Goal: Navigation & Orientation: Understand site structure

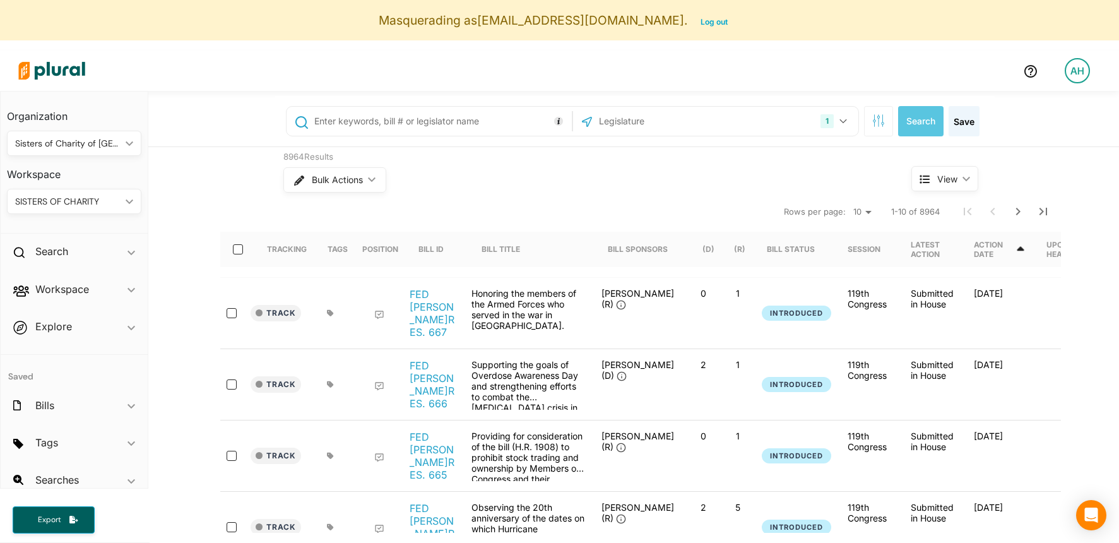
click at [207, 185] on div "8964 Results Bulk Actions ic_keyboard_arrow_down View ic_keyboard_arrow_down Tr…" at bounding box center [633, 546] width 970 height 798
click at [45, 143] on div "Sisters of Charity of [GEOGRAPHIC_DATA]" at bounding box center [67, 143] width 105 height 13
click at [241, 188] on div "8964 Results Bulk Actions ic_keyboard_arrow_down View ic_keyboard_arrow_down Tr…" at bounding box center [633, 546] width 970 height 798
click at [75, 191] on div "SISTERS OF CHARITY ic_keyboard_arrow_down" at bounding box center [74, 201] width 134 height 25
click at [187, 214] on div "8964 Results Bulk Actions ic_keyboard_arrow_down View ic_keyboard_arrow_down Tr…" at bounding box center [633, 546] width 970 height 798
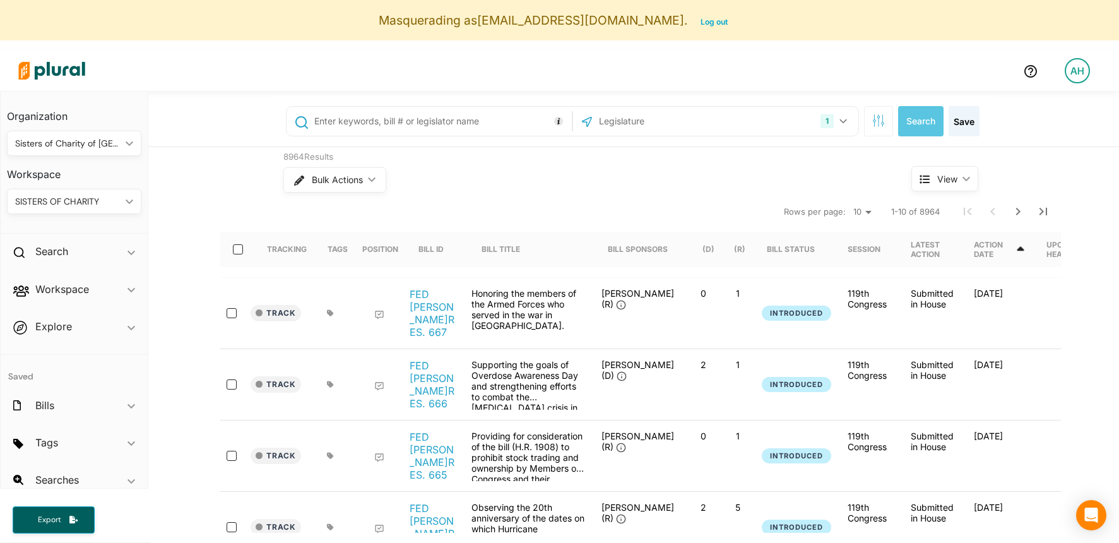
click at [74, 200] on div "SISTERS OF CHARITY" at bounding box center [67, 201] width 105 height 13
click at [213, 196] on div "8964 Results Bulk Actions ic_keyboard_arrow_down View ic_keyboard_arrow_down Tr…" at bounding box center [633, 546] width 970 height 798
click at [80, 291] on h2 "Workspace" at bounding box center [62, 289] width 54 height 14
click at [56, 319] on h4 "Members" at bounding box center [77, 318] width 115 height 12
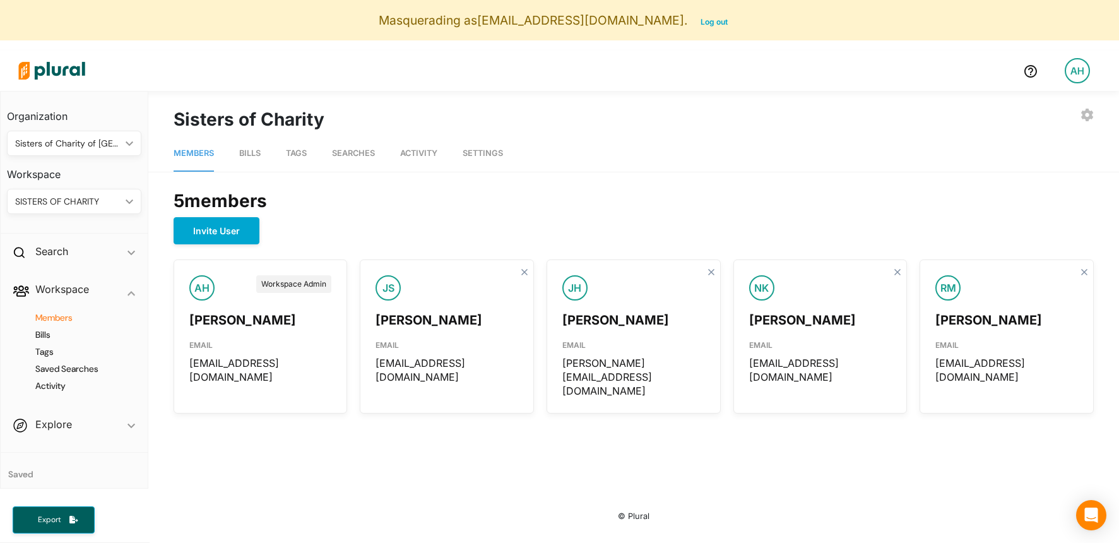
click at [257, 153] on span "Bills" at bounding box center [249, 152] width 21 height 9
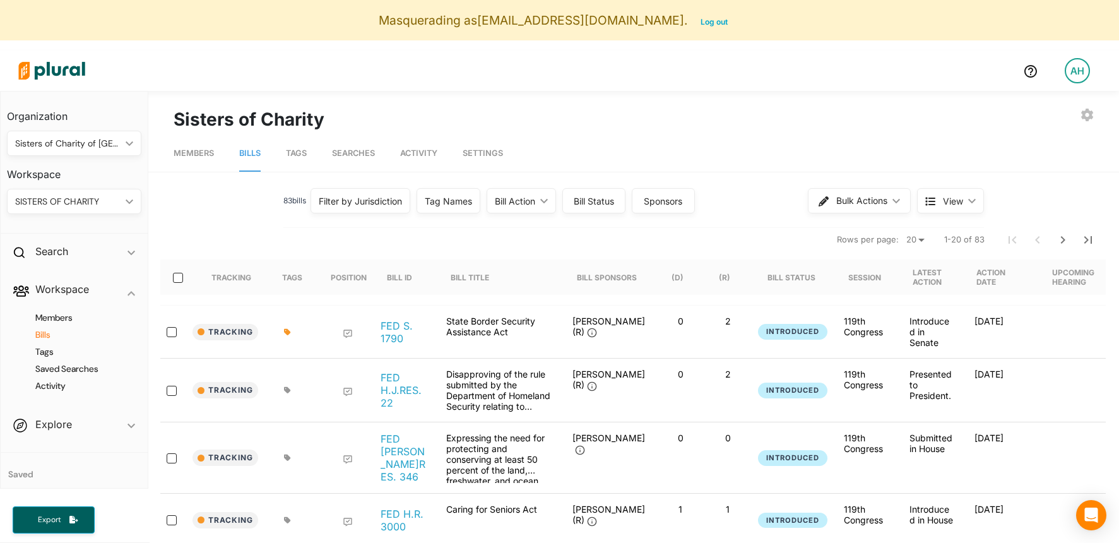
click at [305, 154] on span "Tags" at bounding box center [296, 152] width 21 height 9
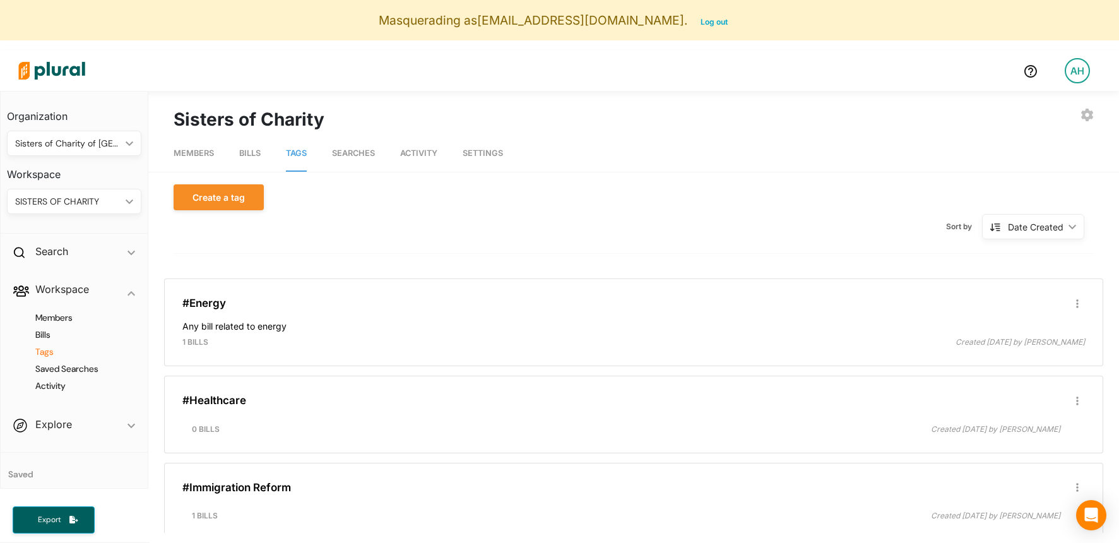
click at [260, 153] on span "Bills" at bounding box center [249, 152] width 21 height 9
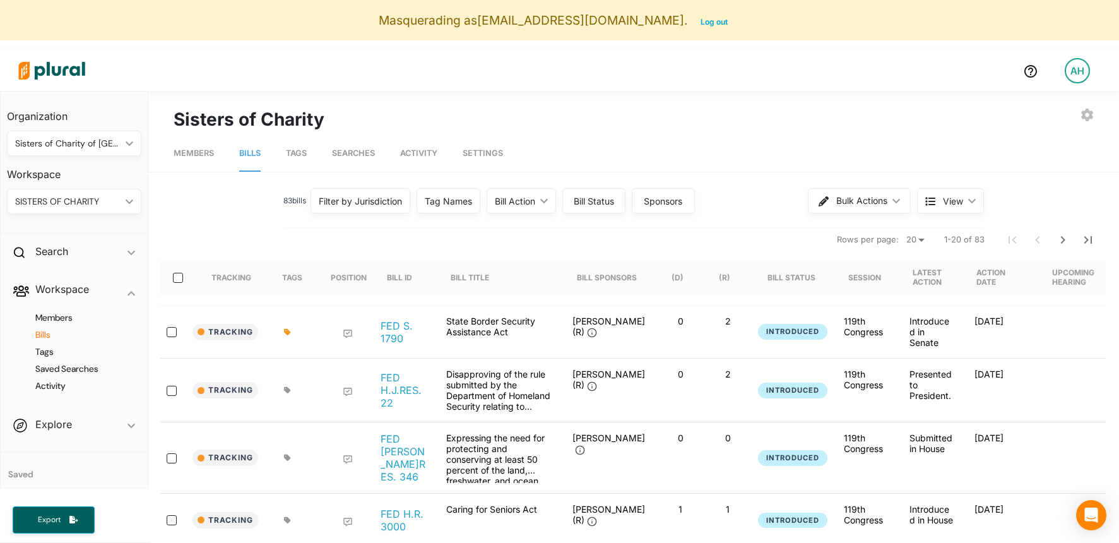
click at [494, 153] on span "Settings" at bounding box center [482, 152] width 40 height 9
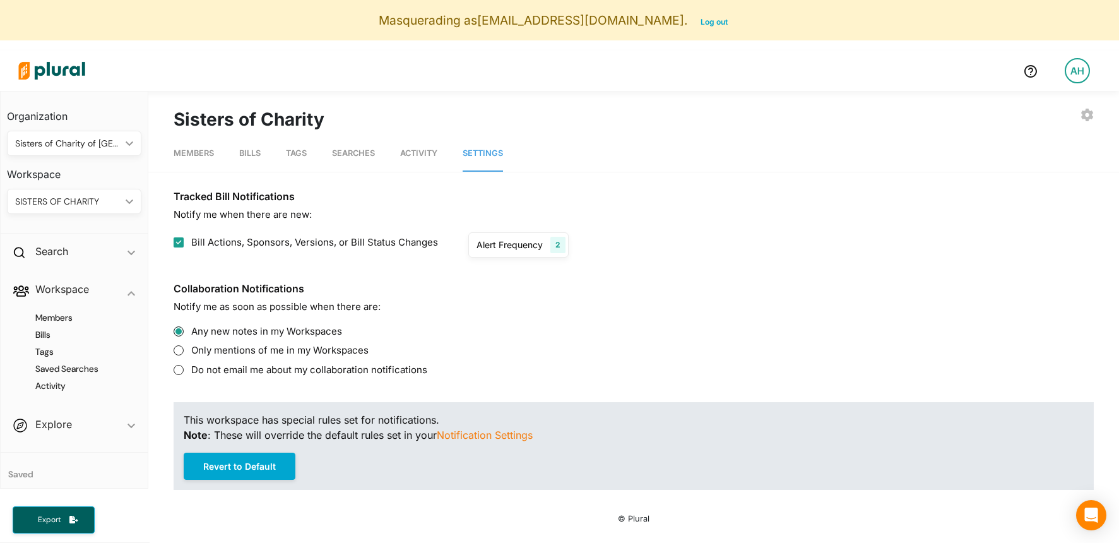
click at [197, 154] on span "Members" at bounding box center [194, 152] width 40 height 9
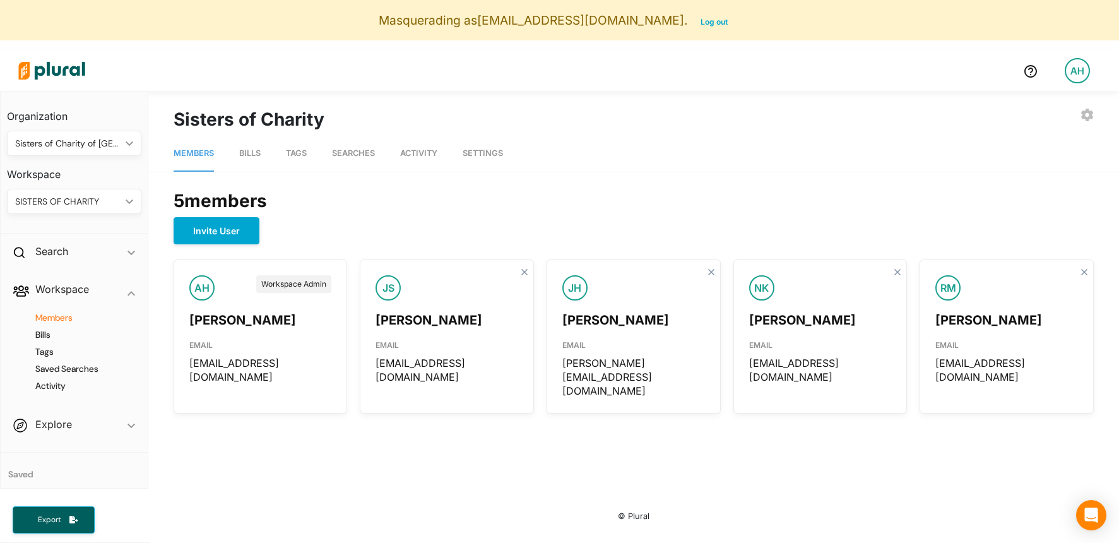
click at [1071, 79] on div "AH" at bounding box center [1076, 70] width 25 height 25
click at [1049, 107] on link "Account Settings" at bounding box center [1043, 107] width 110 height 32
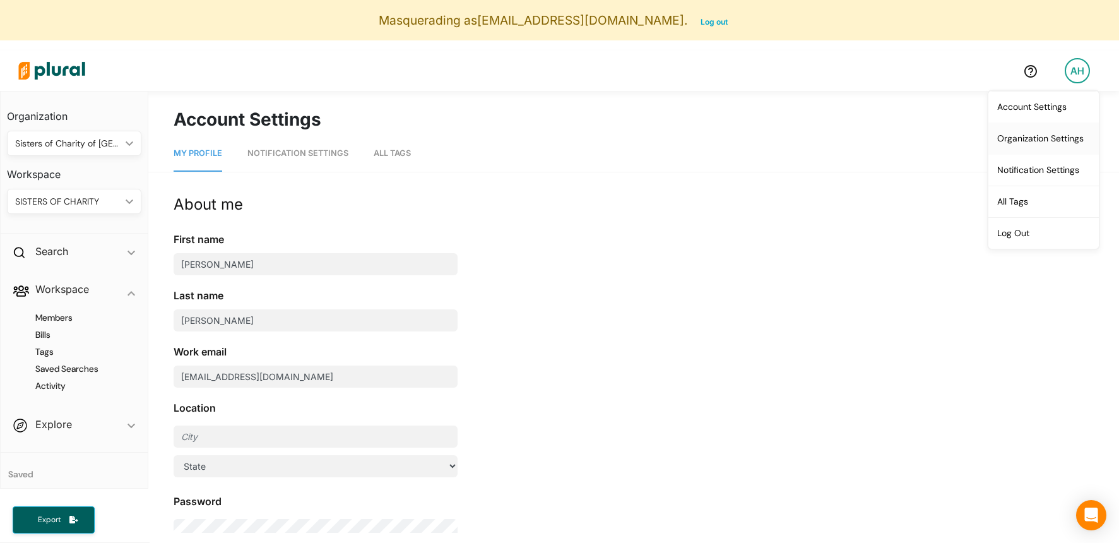
click at [1067, 133] on link "Organization Settings" at bounding box center [1043, 138] width 110 height 32
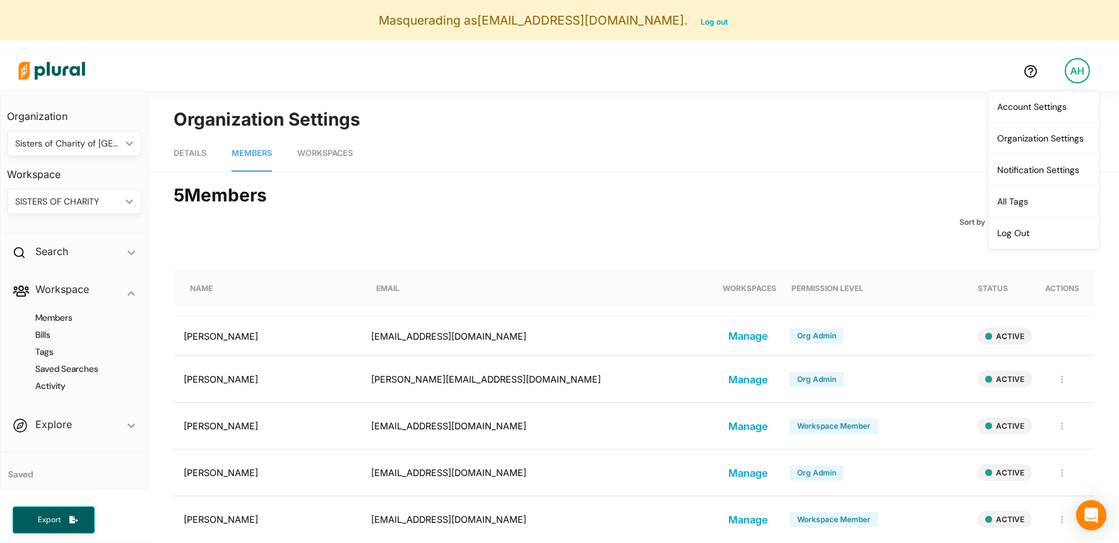
click at [324, 160] on link "Workspaces" at bounding box center [325, 154] width 56 height 36
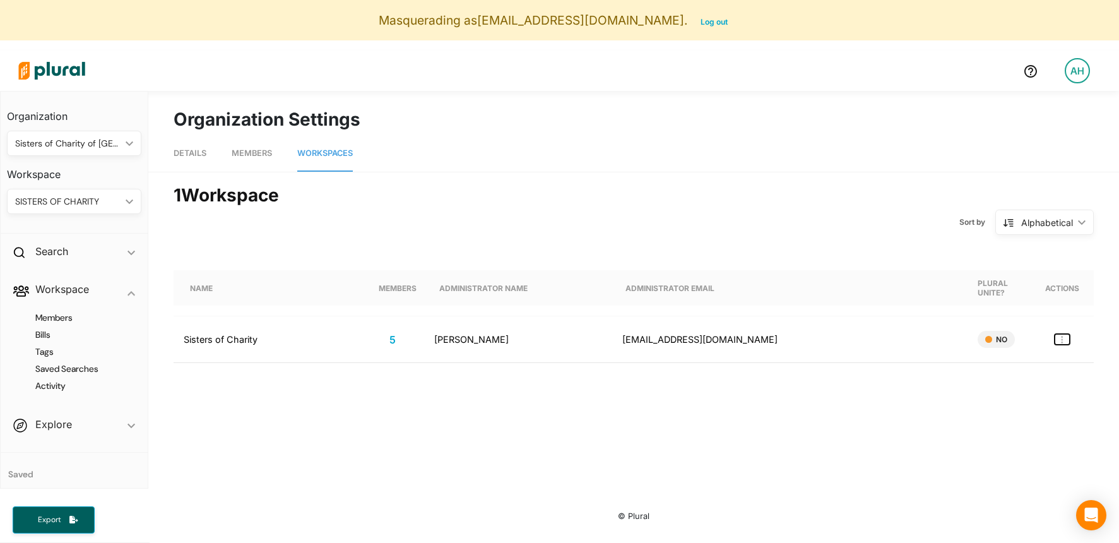
click at [1062, 341] on icon "button" at bounding box center [1062, 340] width 2 height 8
click at [843, 229] on div "Sort by Alphabetical ic_keyboard_arrow_down Alphabetical Alphabetical" at bounding box center [633, 222] width 939 height 33
click at [223, 341] on div "Sisters of Charity" at bounding box center [221, 339] width 74 height 11
click at [242, 342] on div "Sisters of Charity" at bounding box center [221, 339] width 74 height 11
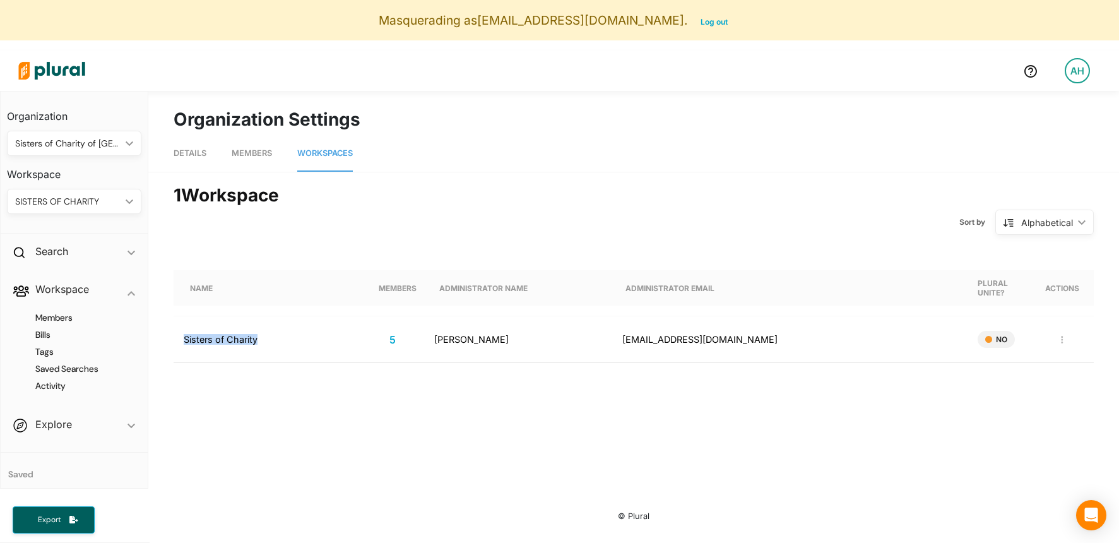
click at [242, 342] on div "Sisters of Charity" at bounding box center [221, 339] width 74 height 11
click at [254, 153] on span "Members" at bounding box center [252, 152] width 40 height 9
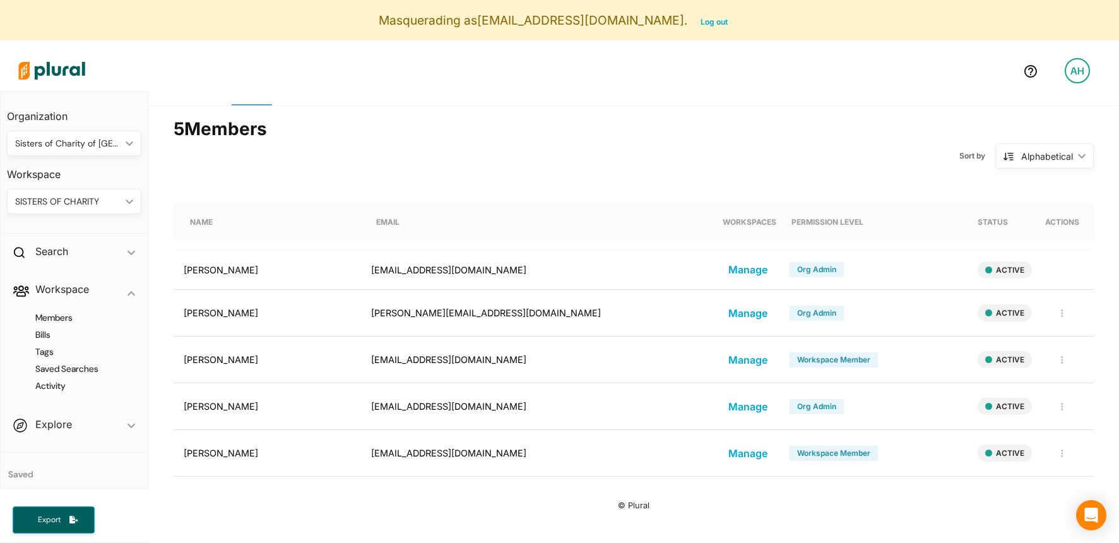
scroll to position [60, 0]
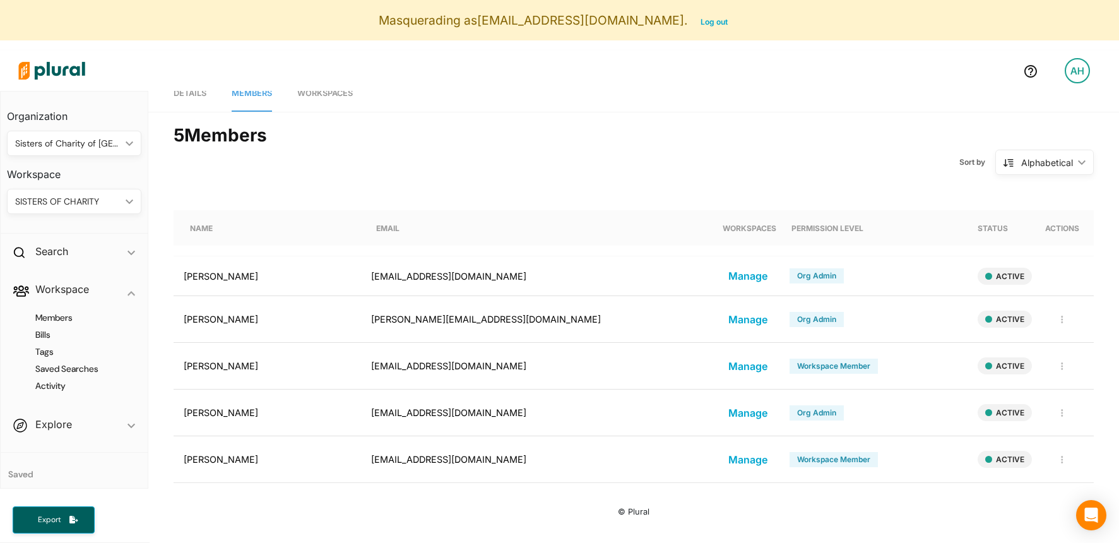
click at [180, 99] on link "Details" at bounding box center [190, 94] width 33 height 36
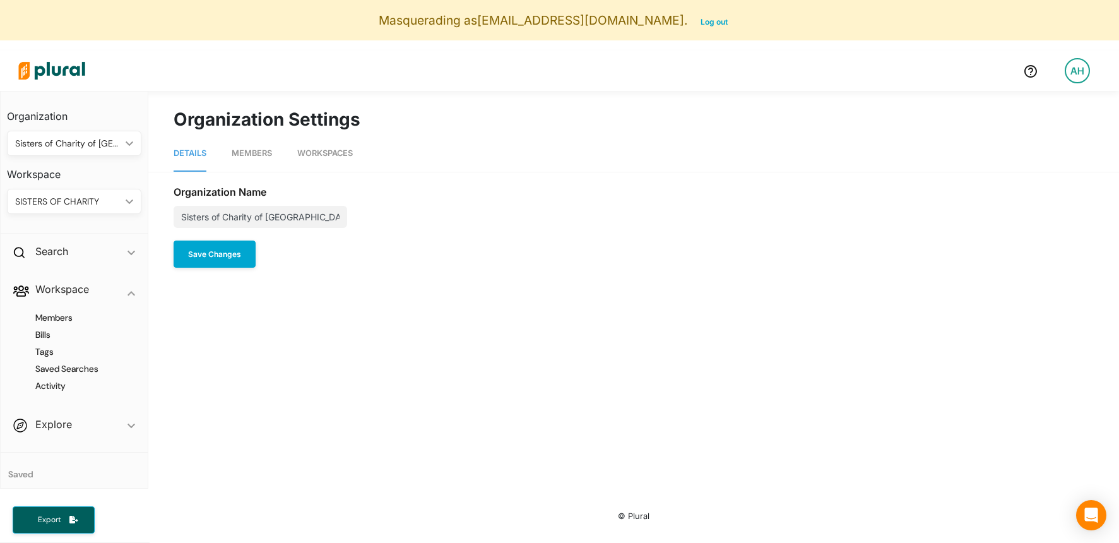
click at [252, 151] on span "Members" at bounding box center [252, 152] width 40 height 9
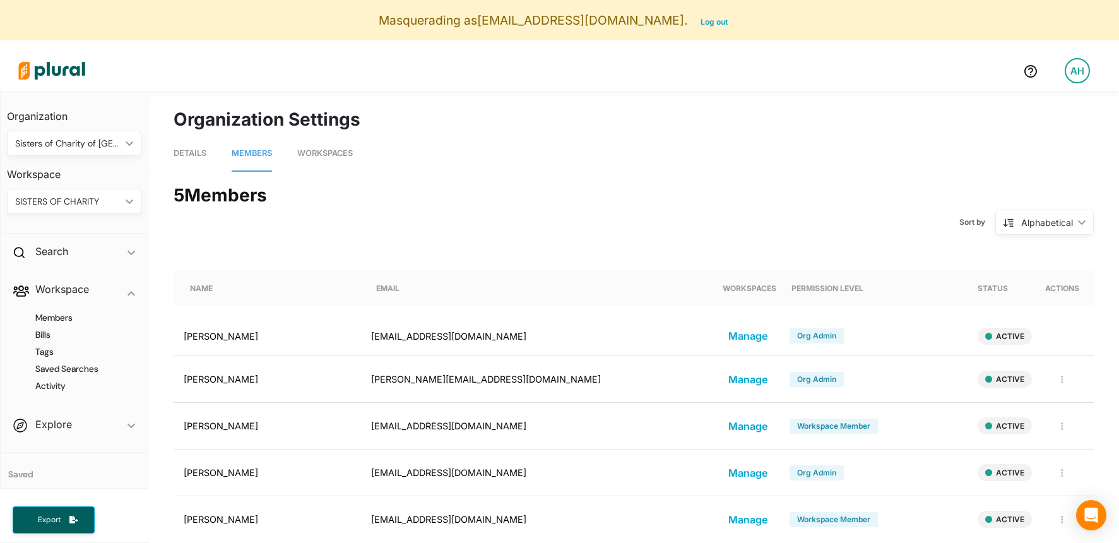
click at [329, 151] on span "Workspaces" at bounding box center [325, 152] width 56 height 9
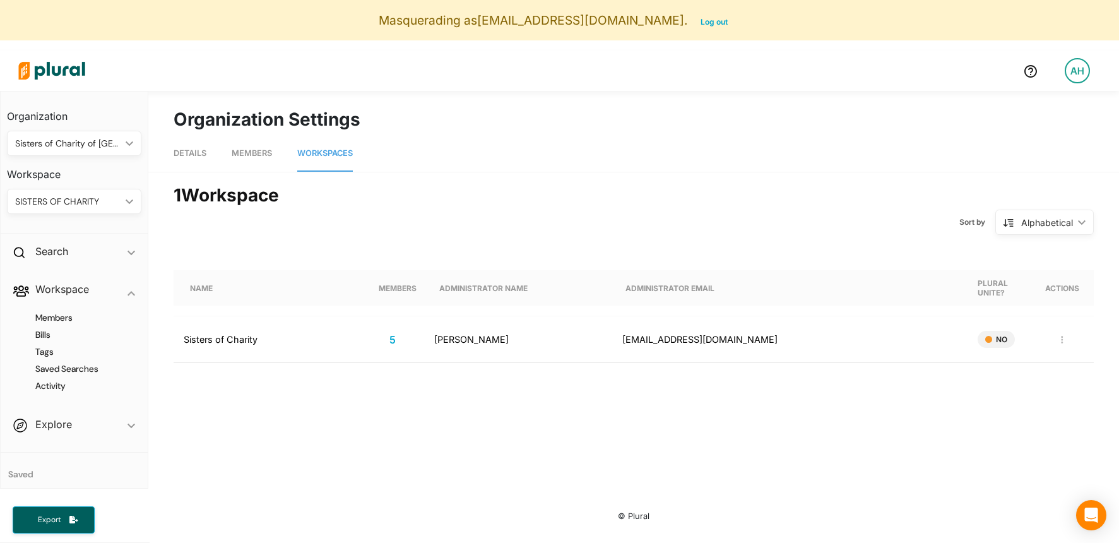
click at [129, 201] on icon "ic_keyboard_arrow_down" at bounding box center [127, 202] width 13 height 6
click at [79, 228] on div "SISTERS OF CHARITY" at bounding box center [63, 231] width 93 height 11
click at [55, 384] on h4 "Activity" at bounding box center [77, 386] width 115 height 12
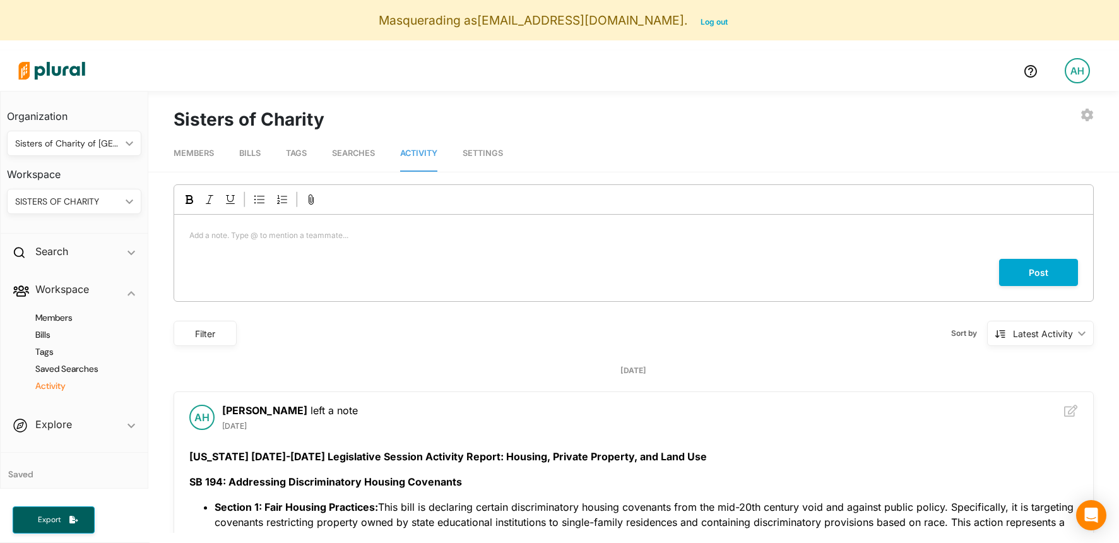
click at [472, 144] on link "Settings" at bounding box center [482, 154] width 40 height 36
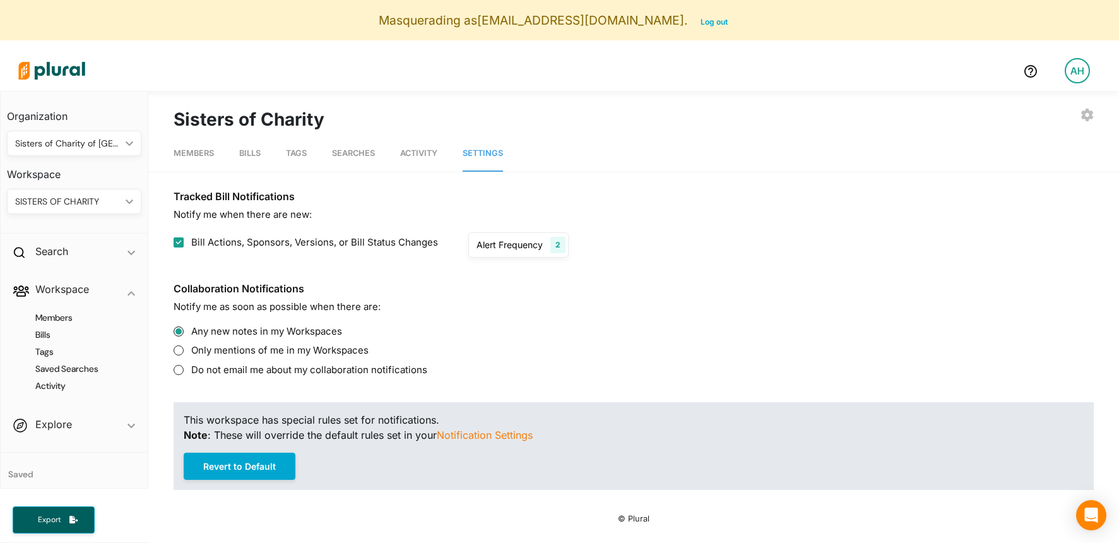
click at [187, 151] on span "Members" at bounding box center [194, 152] width 40 height 9
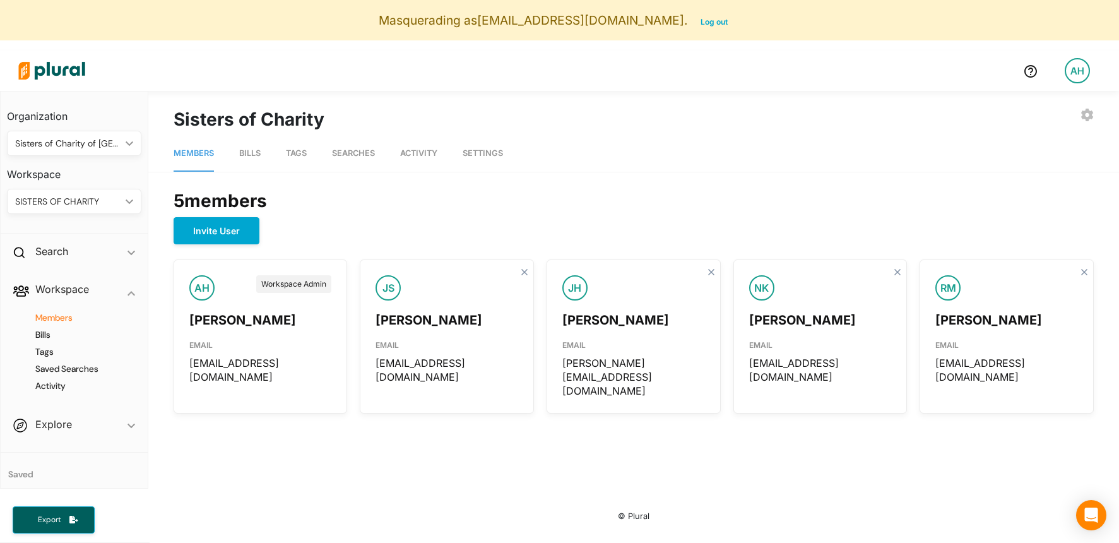
click at [252, 153] on span "Bills" at bounding box center [249, 152] width 21 height 9
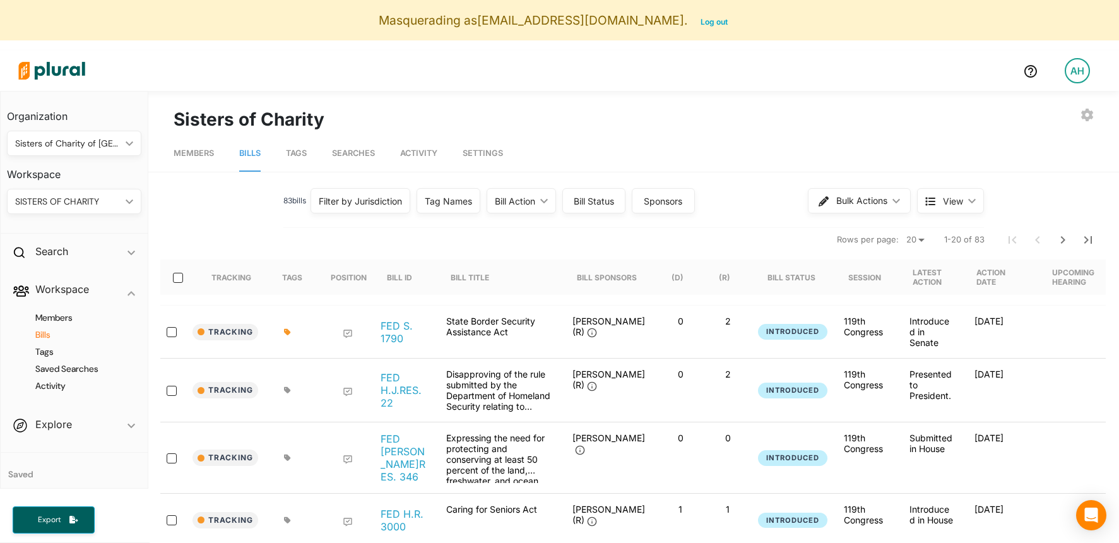
click at [201, 144] on link "Members" at bounding box center [194, 154] width 40 height 36
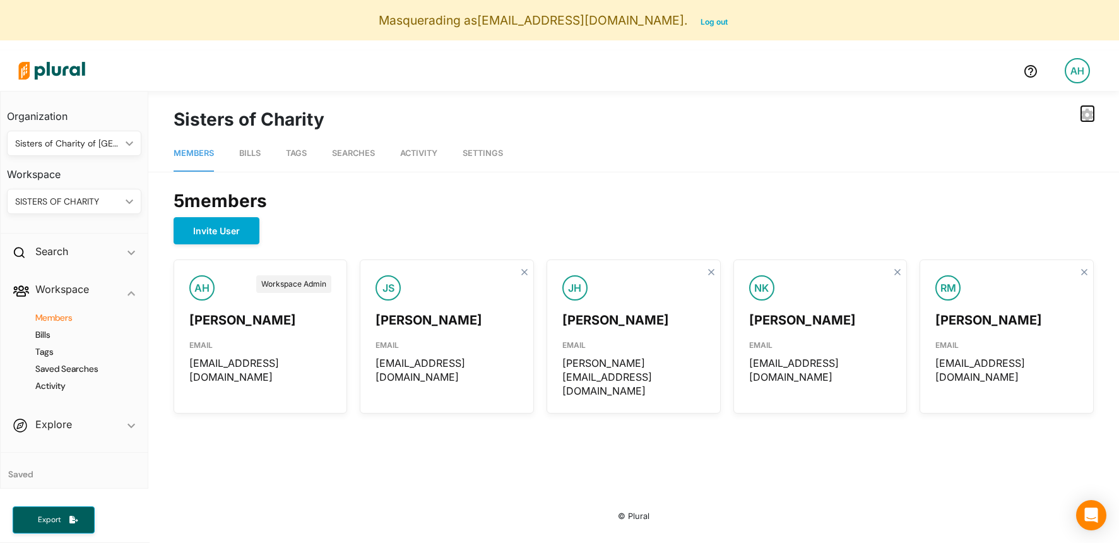
click at [1090, 114] on icon "button" at bounding box center [1087, 115] width 12 height 13
click at [1077, 196] on div "EDIT WORKSPACE" at bounding box center [1037, 196] width 93 height 11
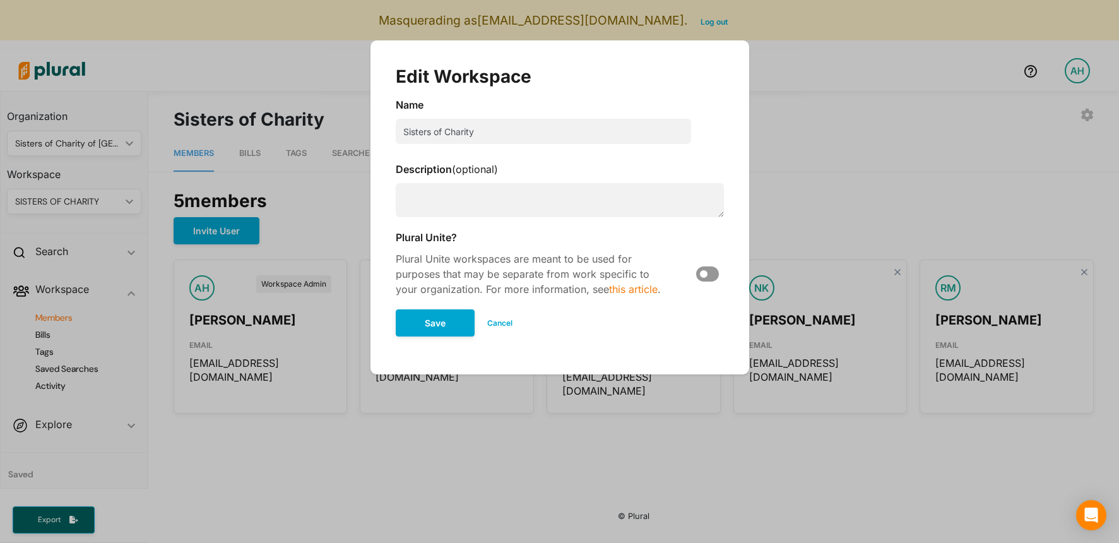
click at [504, 322] on button "Cancel" at bounding box center [499, 323] width 50 height 19
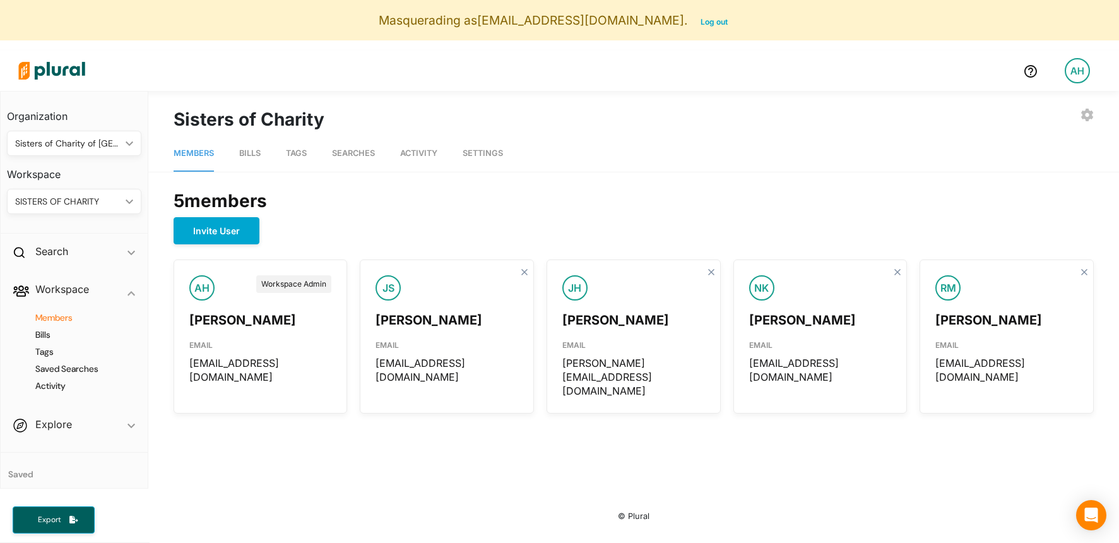
click at [428, 172] on div "Members Bills Tags Searches Activity Settings 5 member s Invite User AH Workspa…" at bounding box center [633, 272] width 970 height 281
click at [96, 206] on div "SISTERS OF CHARITY" at bounding box center [67, 201] width 105 height 13
click at [365, 213] on div "5 member s" at bounding box center [634, 200] width 920 height 33
click at [40, 332] on h4 "Bills" at bounding box center [77, 335] width 115 height 12
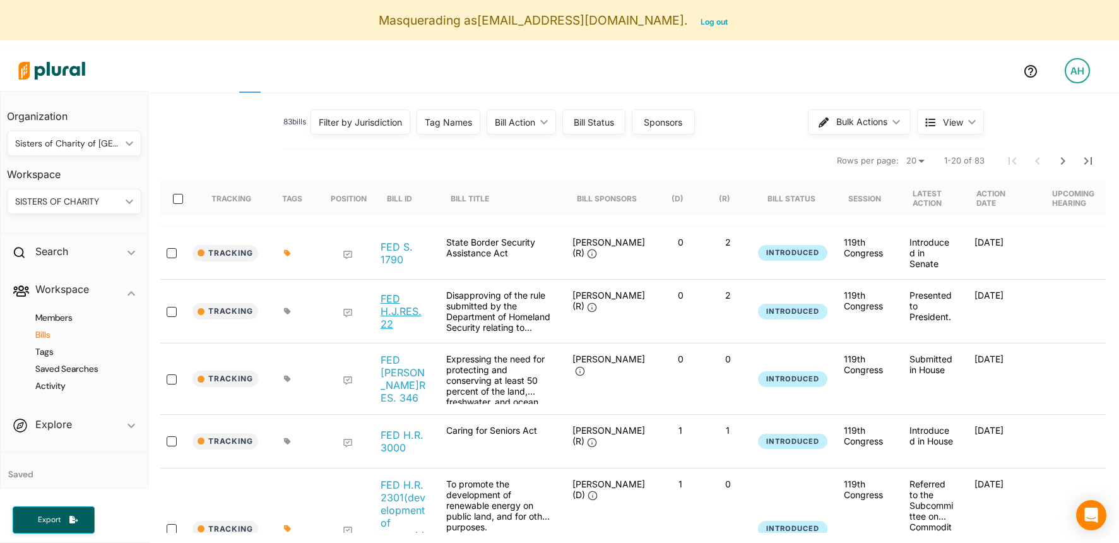
scroll to position [74, 0]
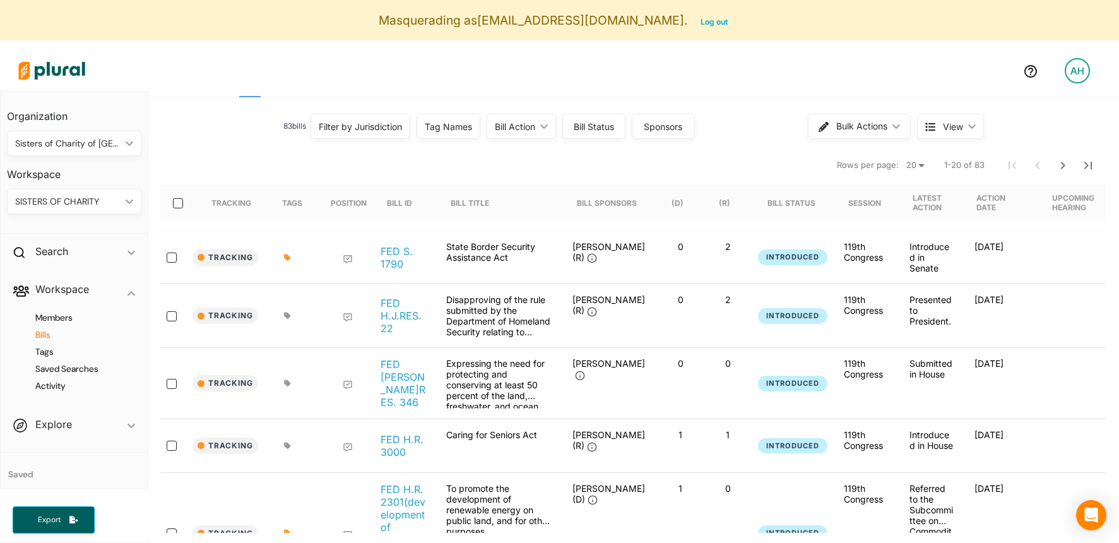
click at [223, 168] on nav "Rows per page: 20 50 1-20 of 83" at bounding box center [633, 164] width 946 height 35
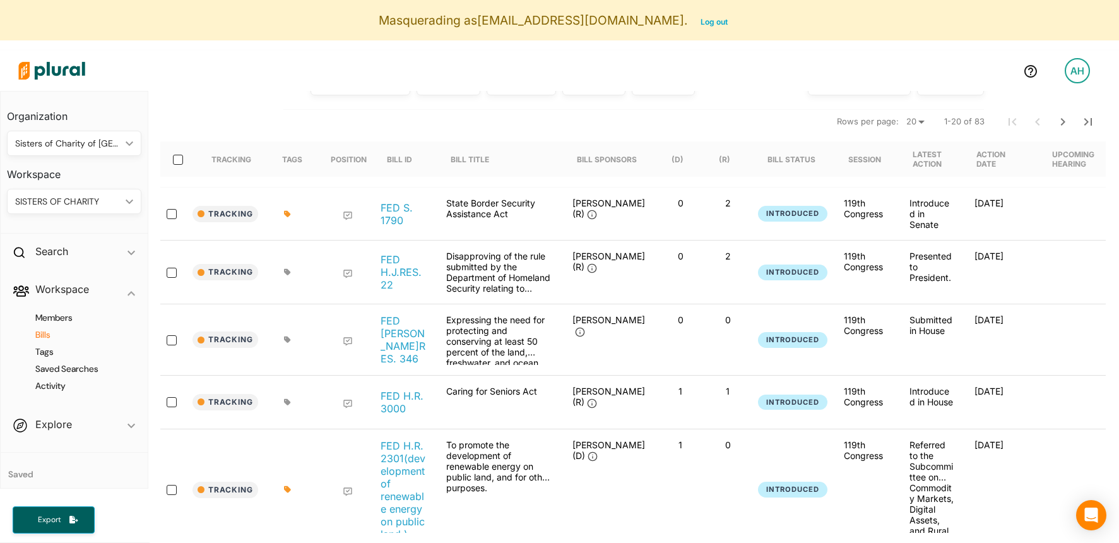
scroll to position [11, 0]
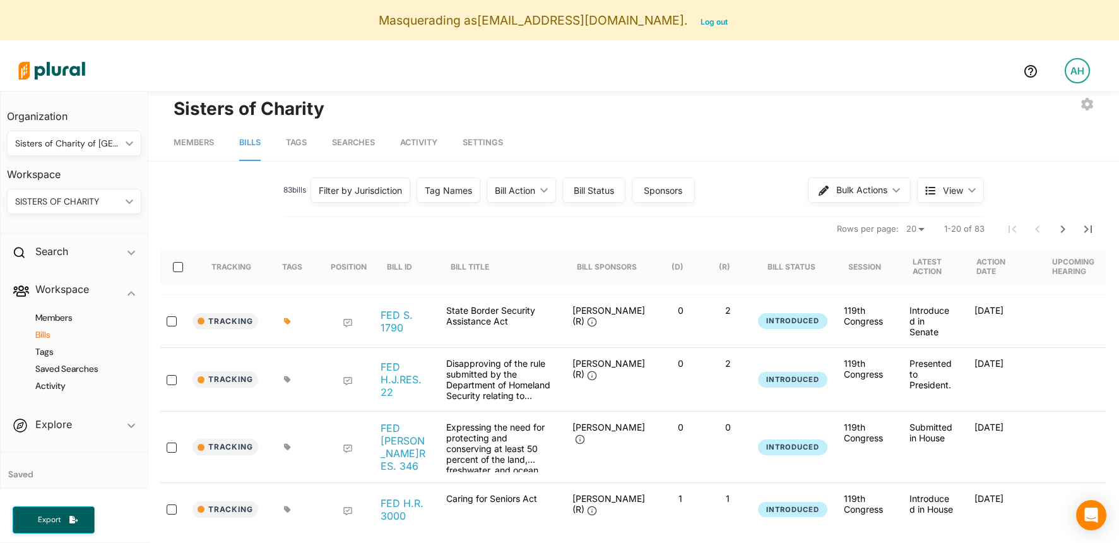
click at [847, 132] on nav "Members Bills Tags Searches Activity Settings" at bounding box center [633, 141] width 970 height 39
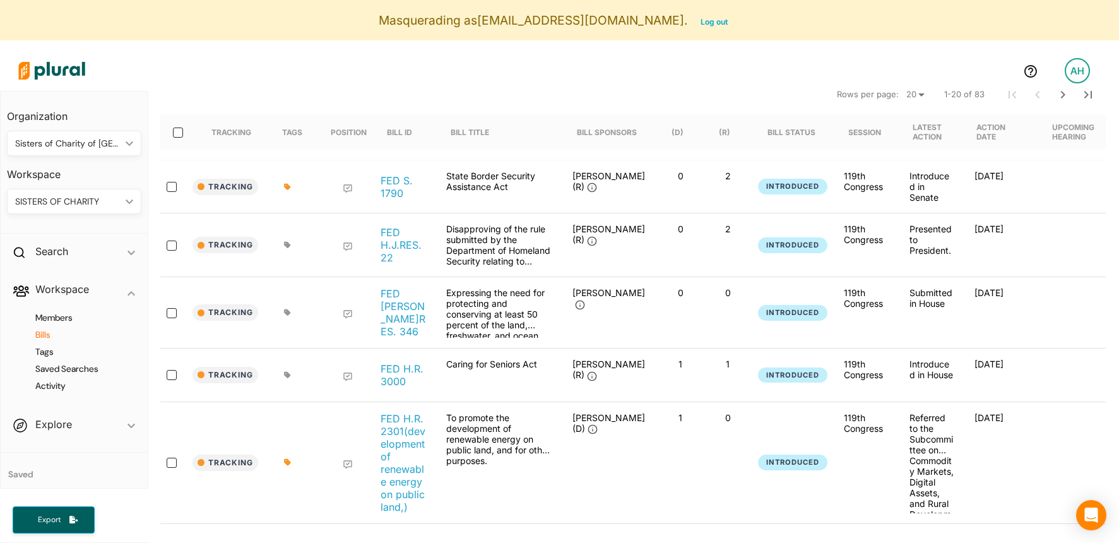
scroll to position [0, 0]
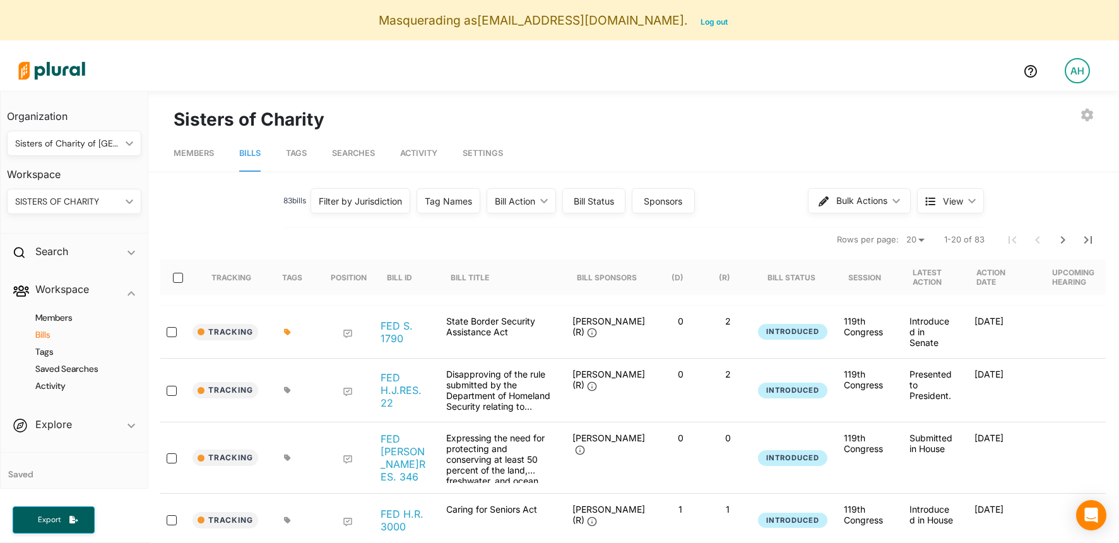
click at [297, 154] on span "Tags" at bounding box center [296, 152] width 21 height 9
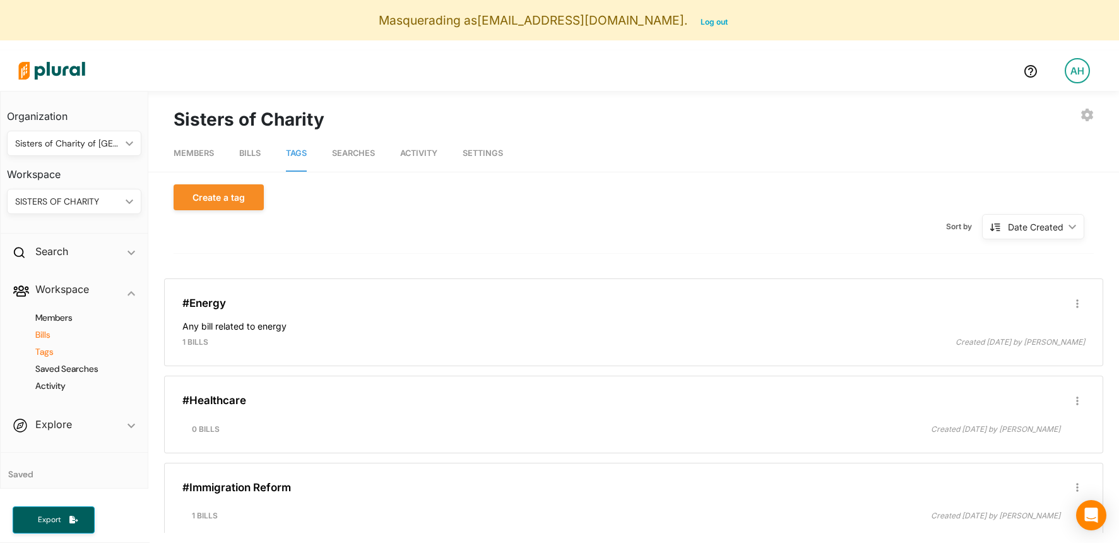
click at [44, 335] on h4 "Bills" at bounding box center [77, 335] width 115 height 12
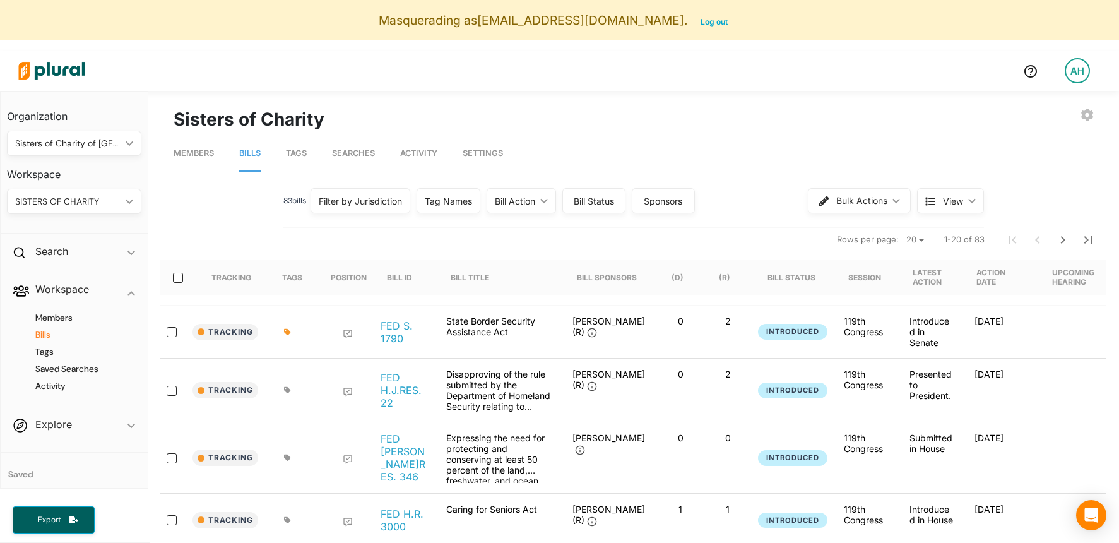
click at [293, 152] on span "Tags" at bounding box center [296, 152] width 21 height 9
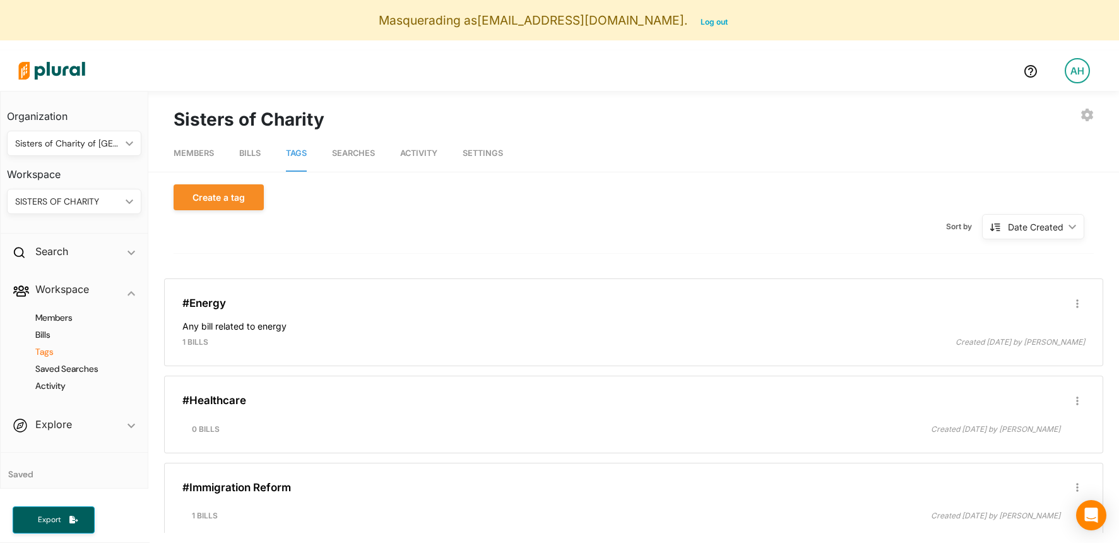
click at [360, 151] on span "Searches" at bounding box center [353, 152] width 43 height 9
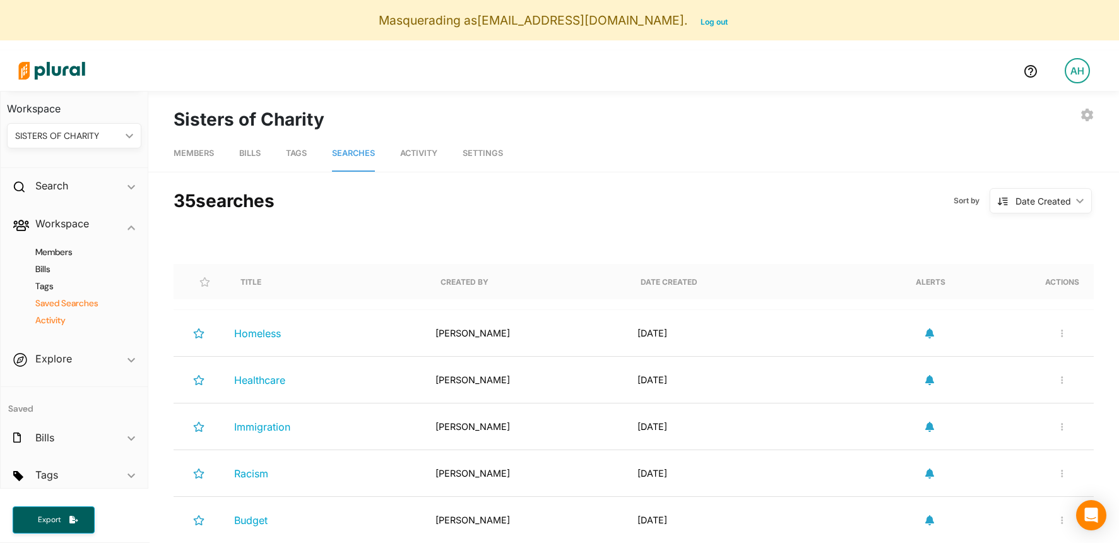
scroll to position [110, 0]
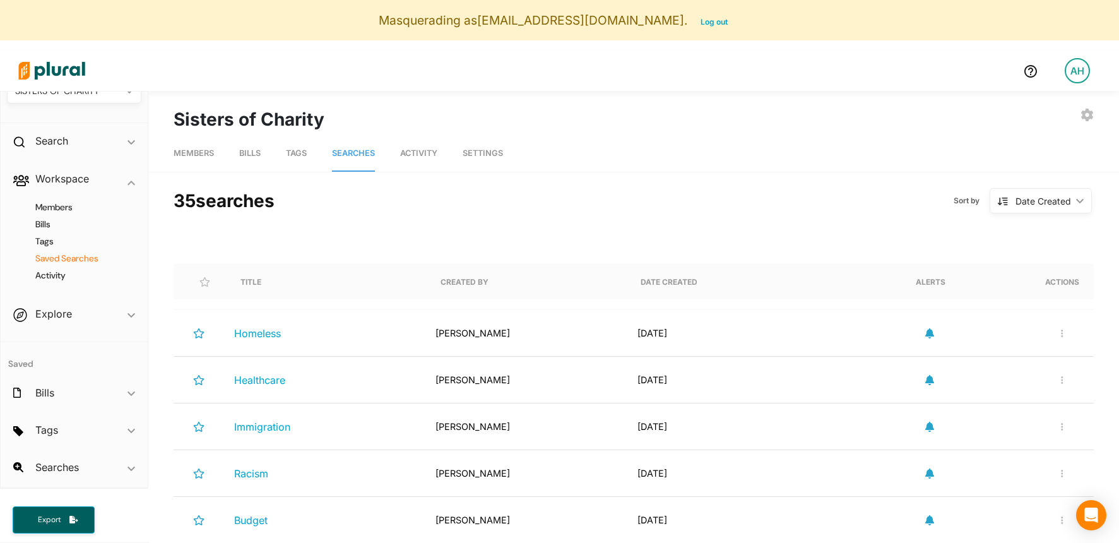
click at [426, 148] on span "Activity" at bounding box center [418, 152] width 37 height 9
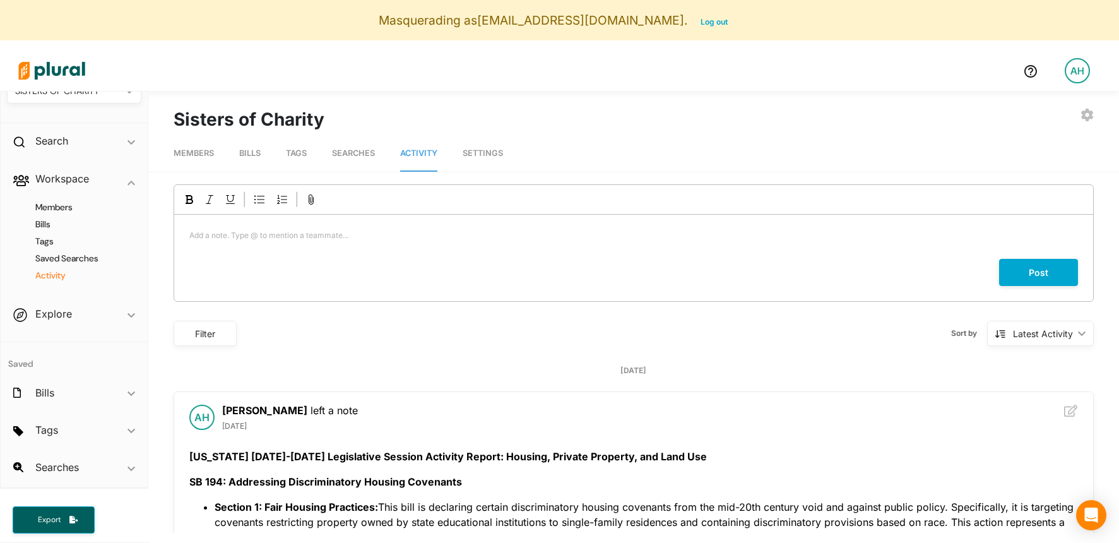
click at [355, 149] on span "Searches" at bounding box center [353, 152] width 43 height 9
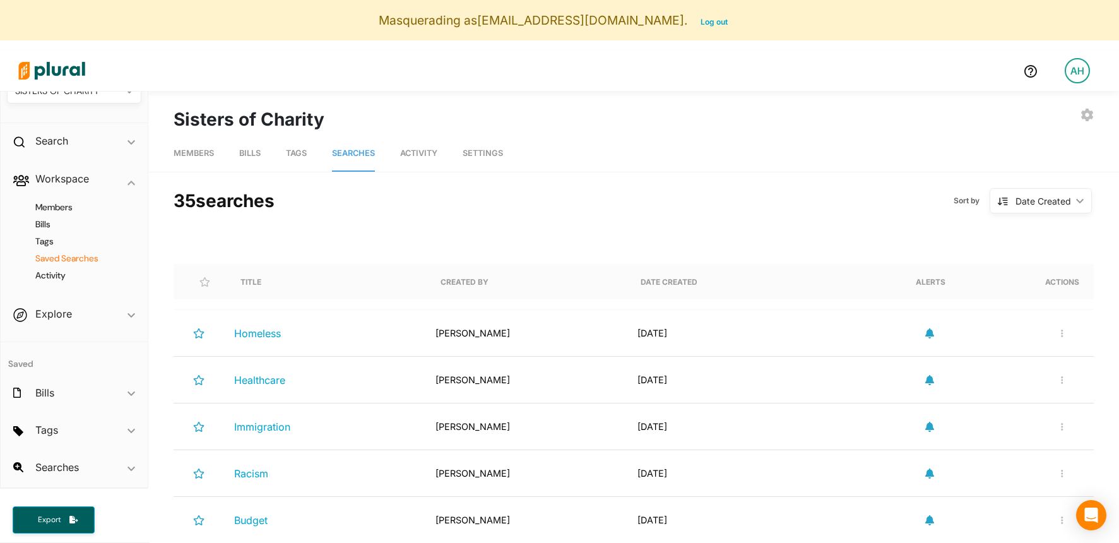
click at [476, 164] on link "Settings" at bounding box center [482, 154] width 40 height 36
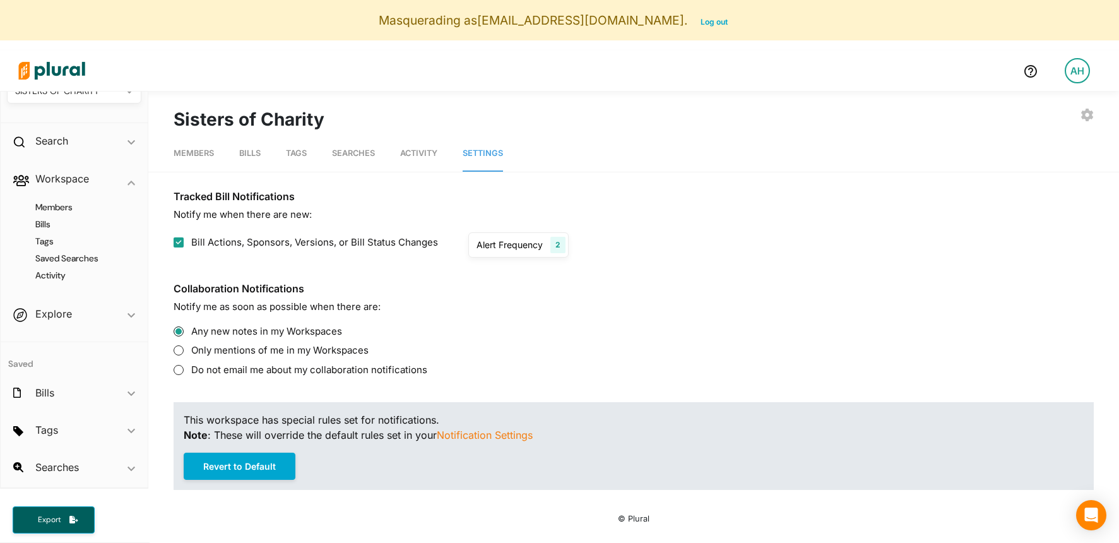
click at [300, 158] on link "Tags" at bounding box center [296, 154] width 21 height 36
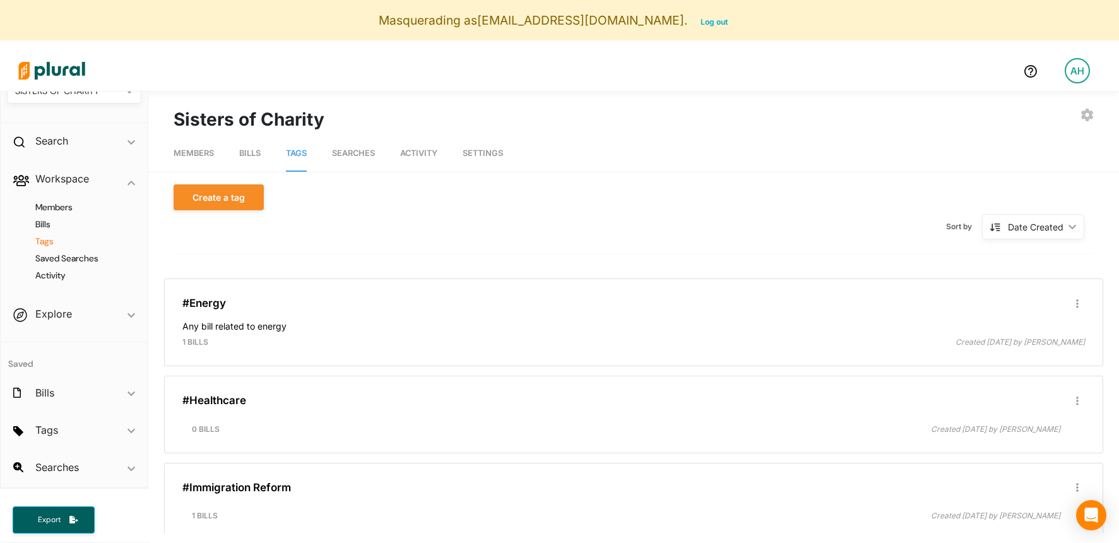
click at [239, 150] on span "Bills" at bounding box center [249, 152] width 21 height 9
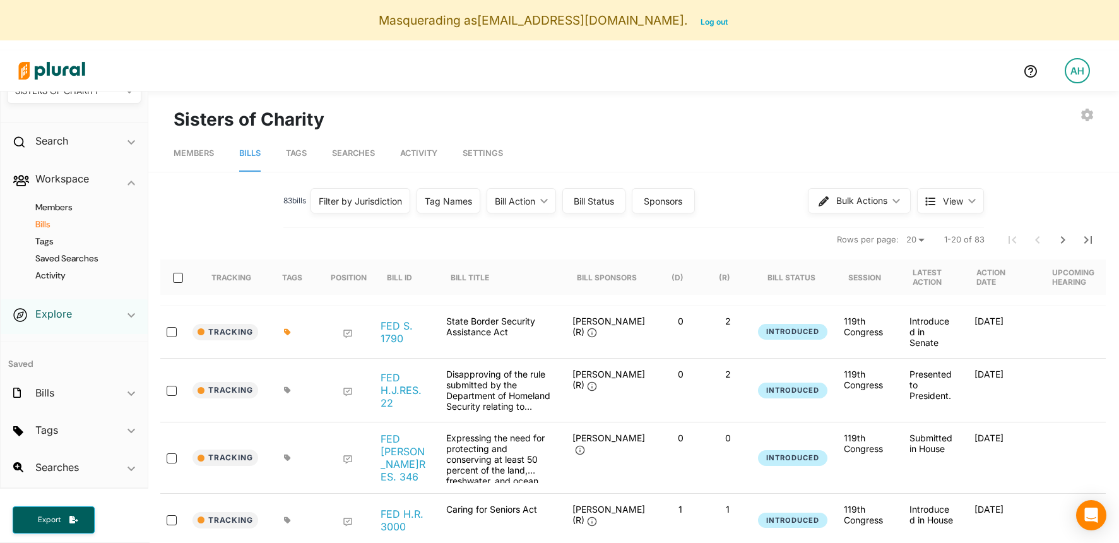
click at [55, 314] on h2 "Explore" at bounding box center [53, 314] width 37 height 14
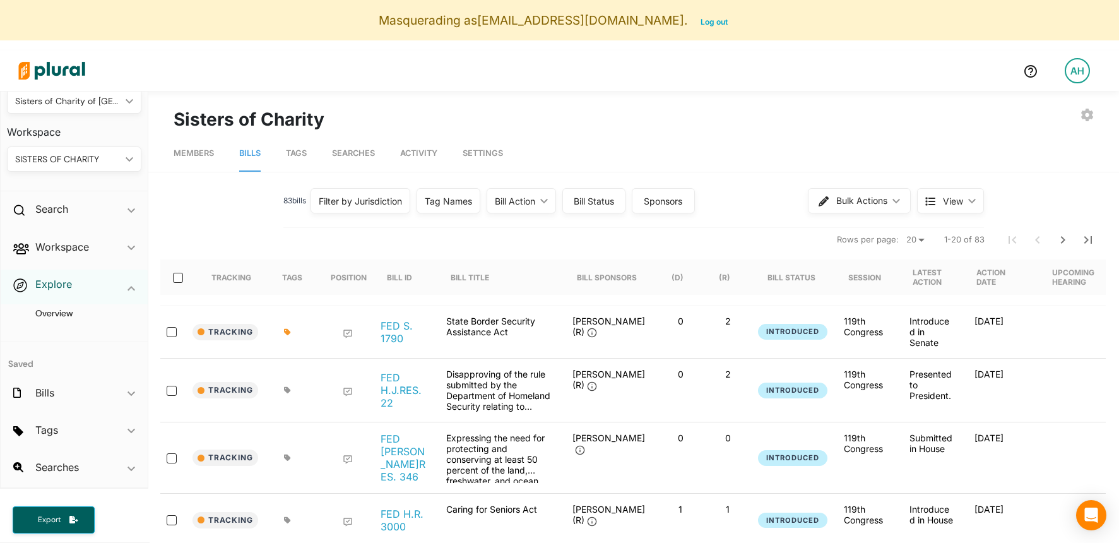
scroll to position [42, 0]
click at [57, 317] on h4 "Overview" at bounding box center [77, 313] width 115 height 12
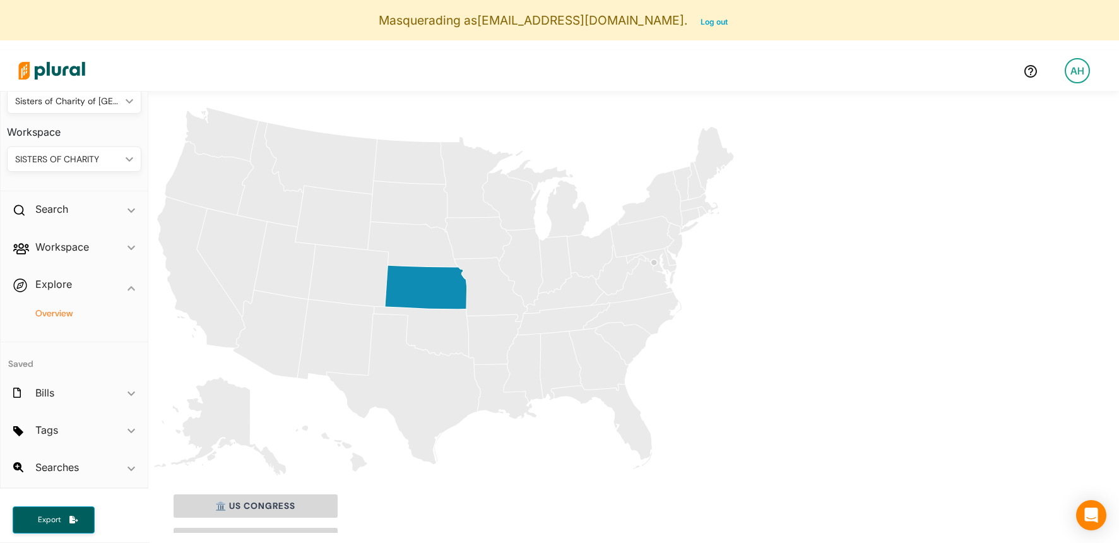
scroll to position [180, 0]
